Goal: Find contact information: Find contact information

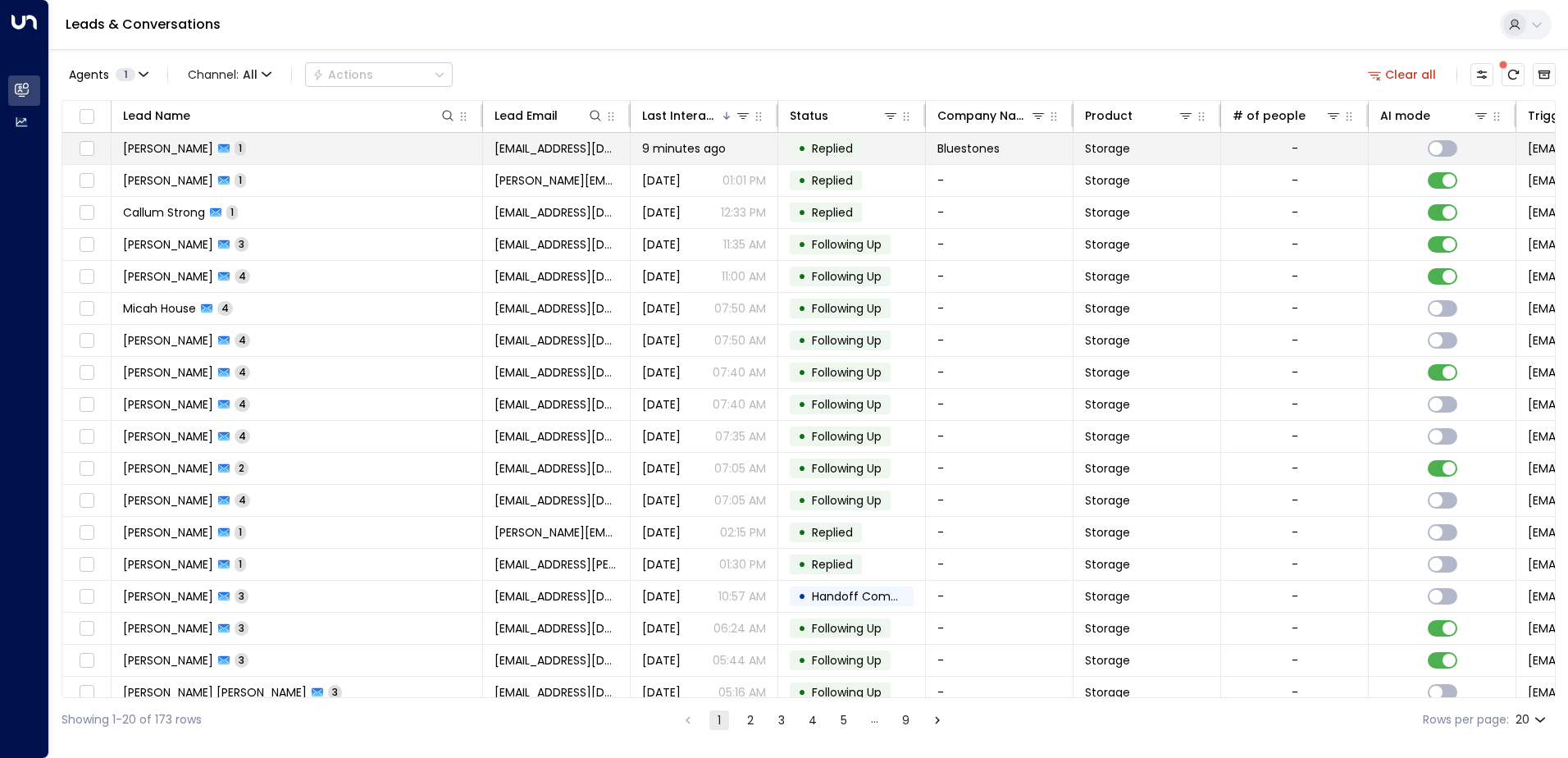
click at [397, 155] on td "[PERSON_NAME] 1" at bounding box center [297, 148] width 372 height 31
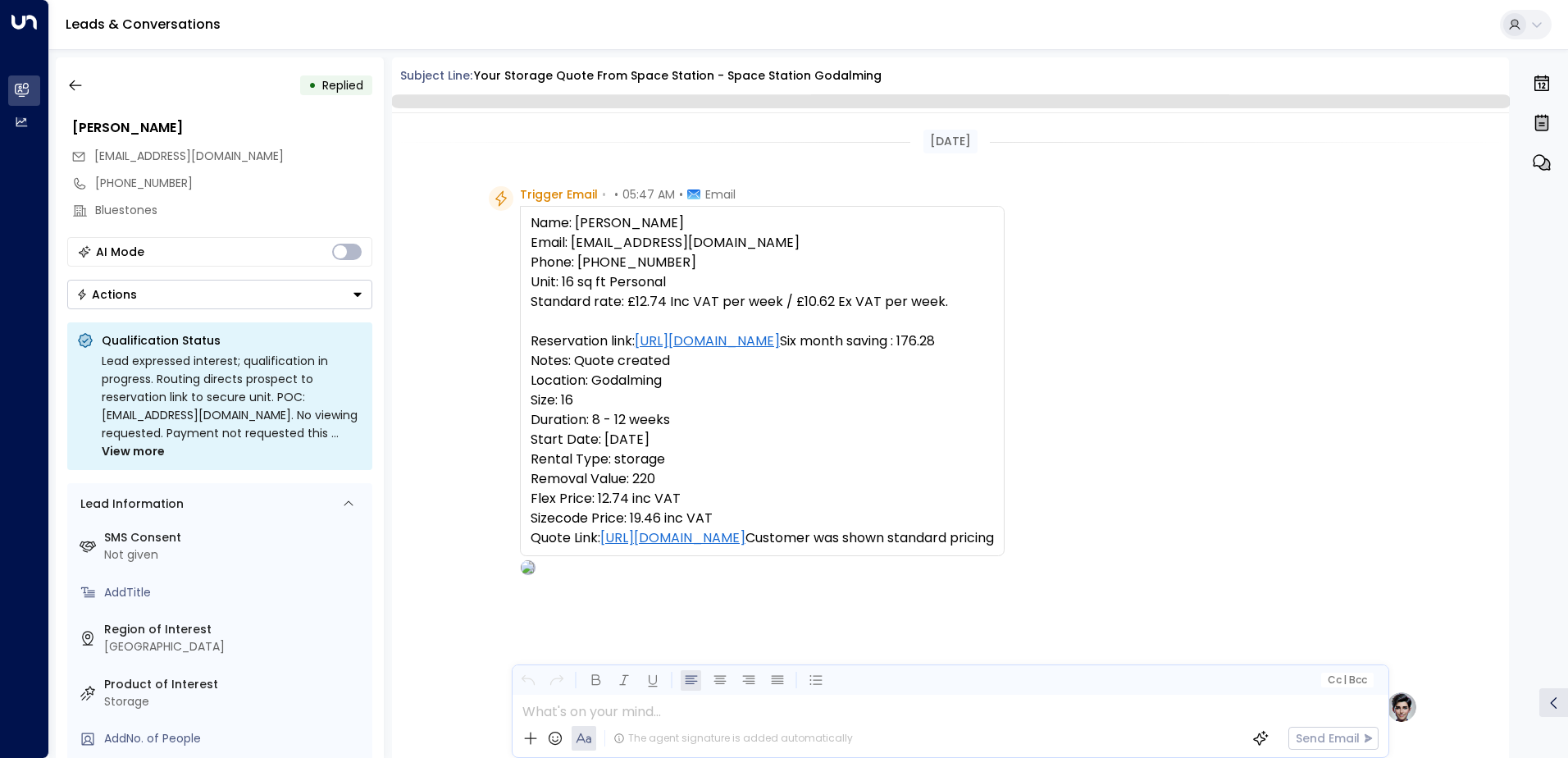
scroll to position [619, 0]
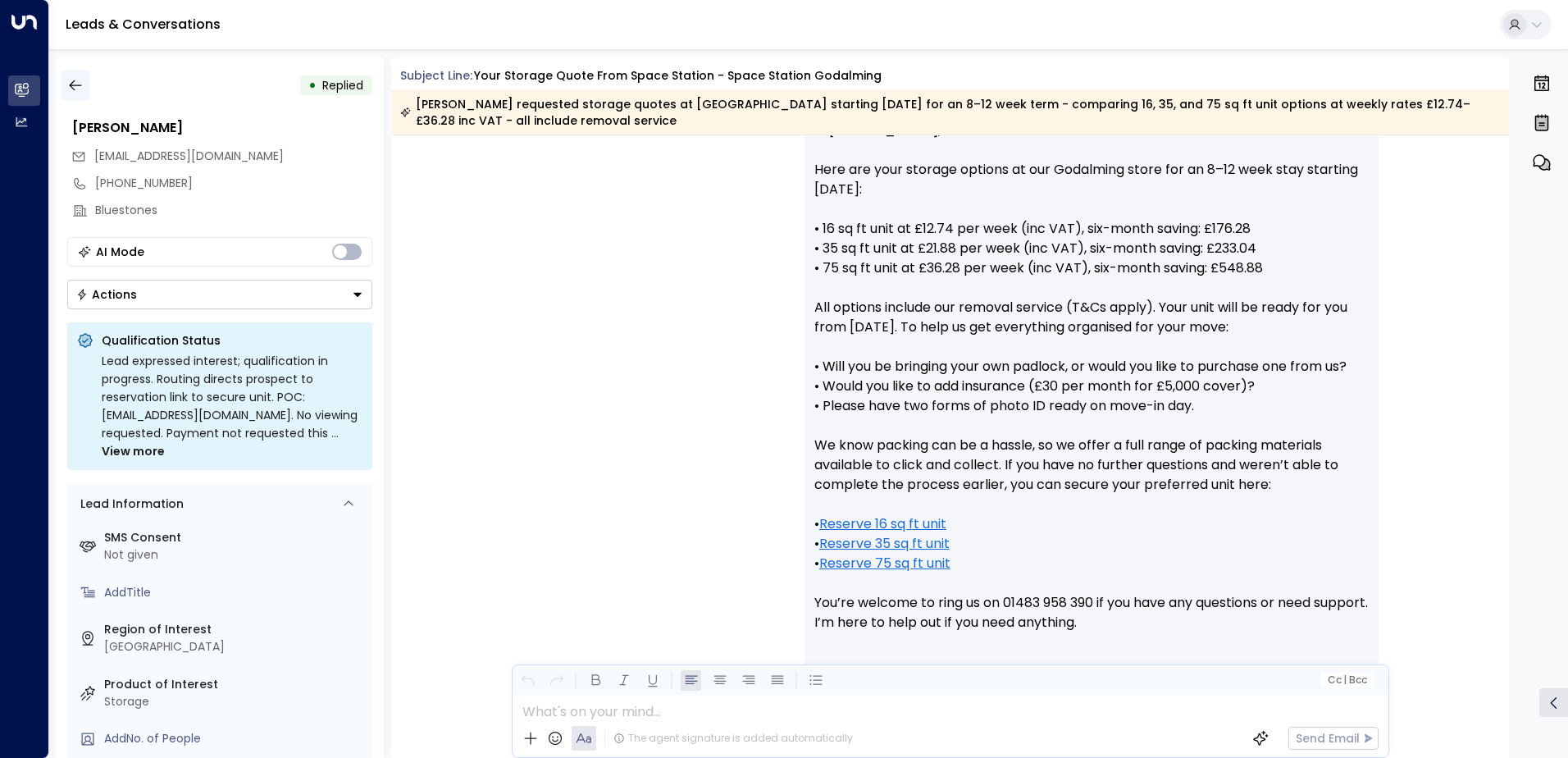
click at [74, 78] on icon "button" at bounding box center [75, 85] width 16 height 16
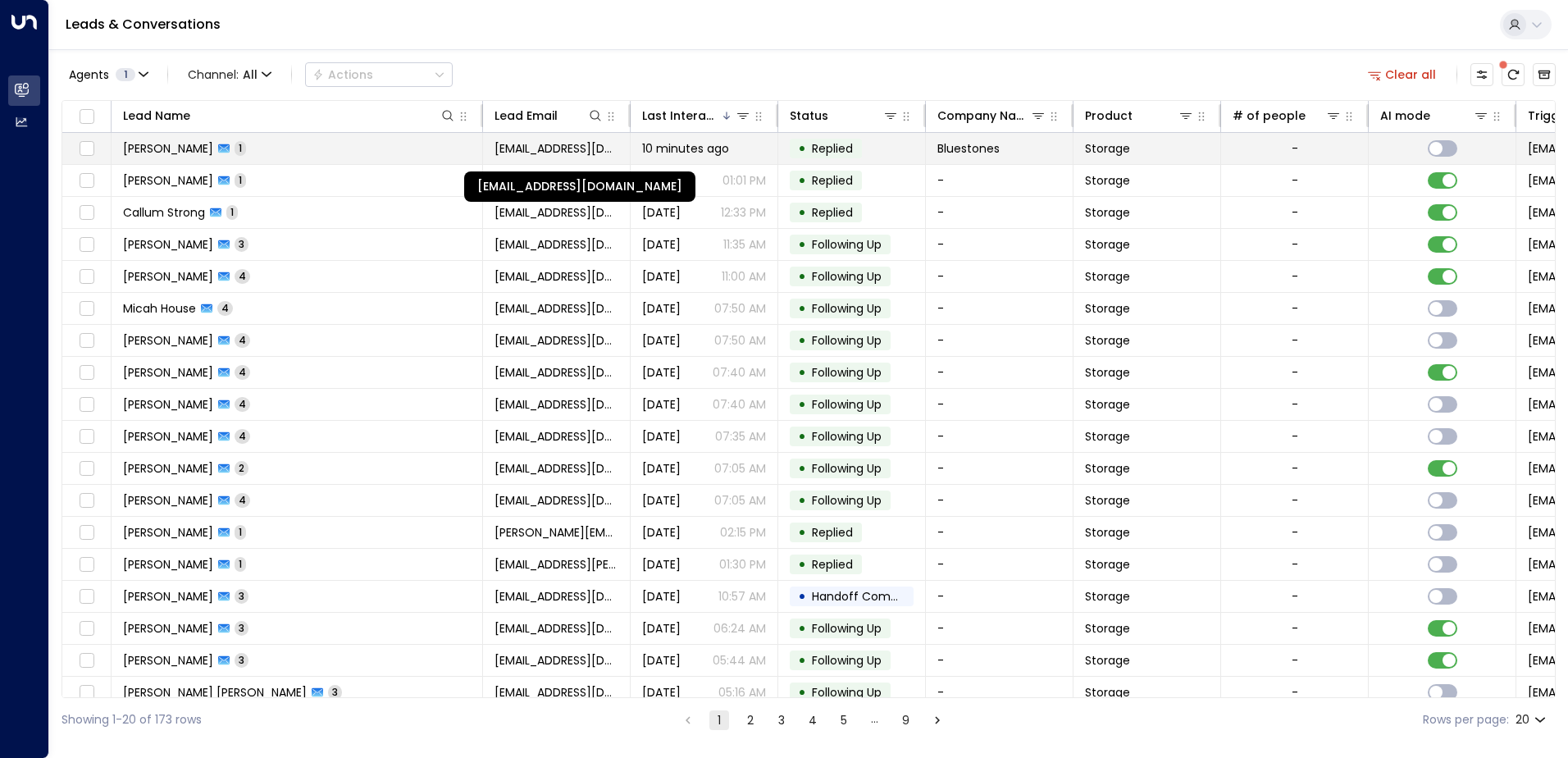
click at [537, 148] on span "[EMAIL_ADDRESS][DOMAIN_NAME]" at bounding box center [556, 148] width 124 height 16
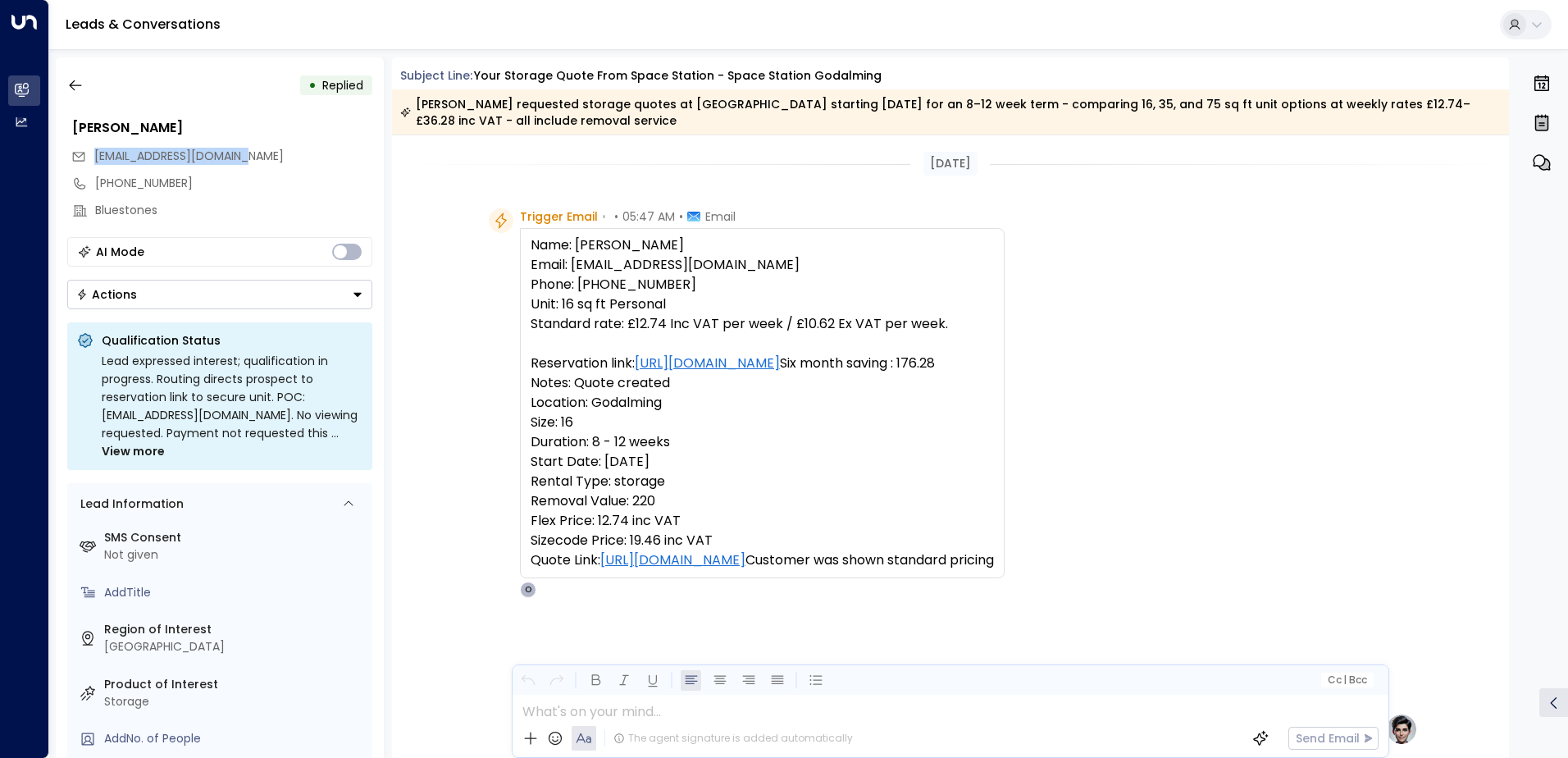
drag, startPoint x: 248, startPoint y: 160, endPoint x: 93, endPoint y: 160, distance: 155.0
click at [94, 160] on span "[EMAIL_ADDRESS][DOMAIN_NAME]" at bounding box center [189, 156] width 189 height 17
copy span "[EMAIL_ADDRESS][DOMAIN_NAME]"
click at [74, 88] on icon "button" at bounding box center [75, 85] width 16 height 16
